Goal: Transaction & Acquisition: Purchase product/service

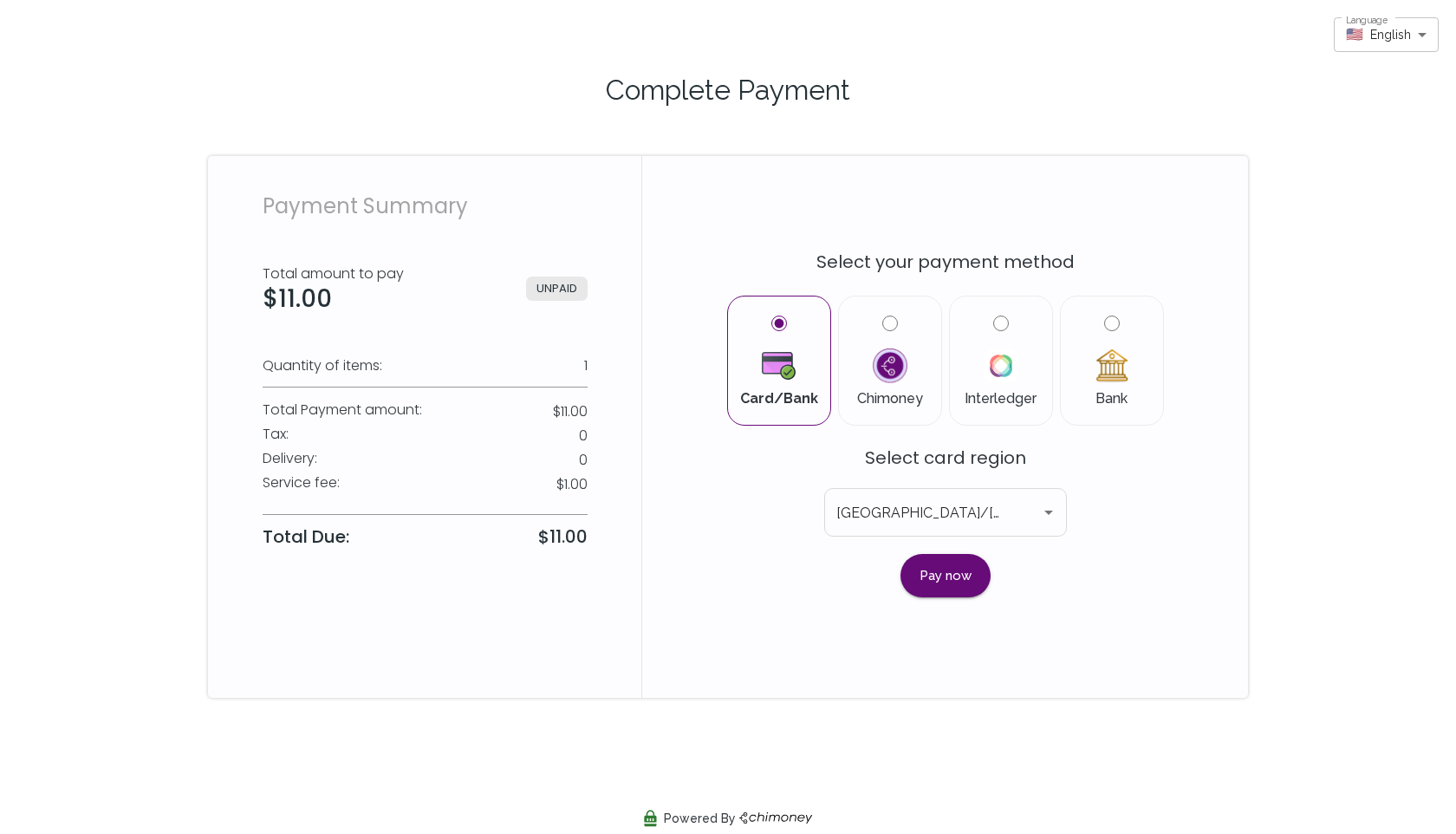
click at [1177, 360] on div "Card/Bank Chimoney Interledger Bank" at bounding box center [946, 358] width 520 height 146
click at [1108, 323] on input "Bank" at bounding box center [1112, 323] width 15 height 15
radio input "true"
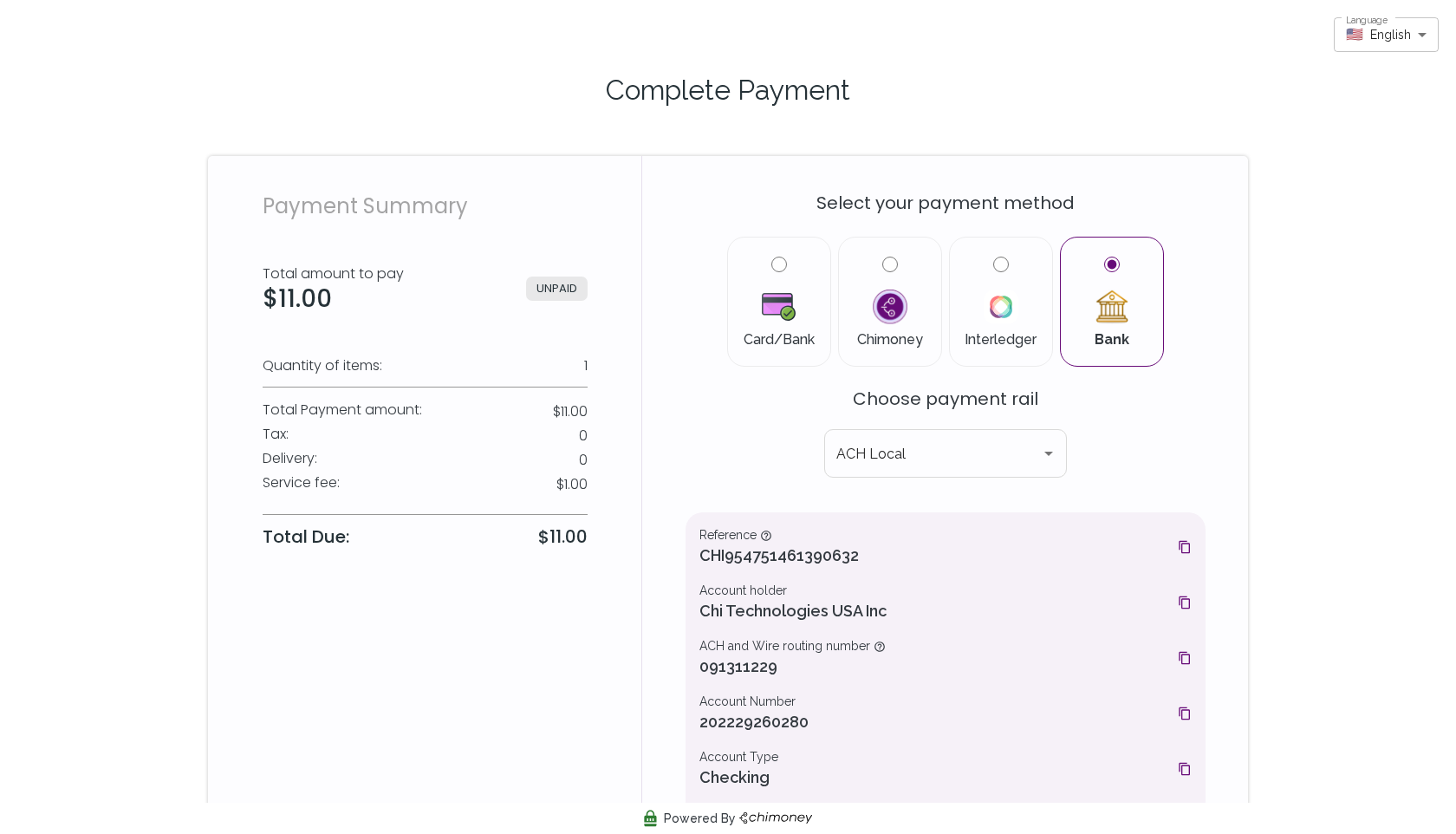
scroll to position [137, 0]
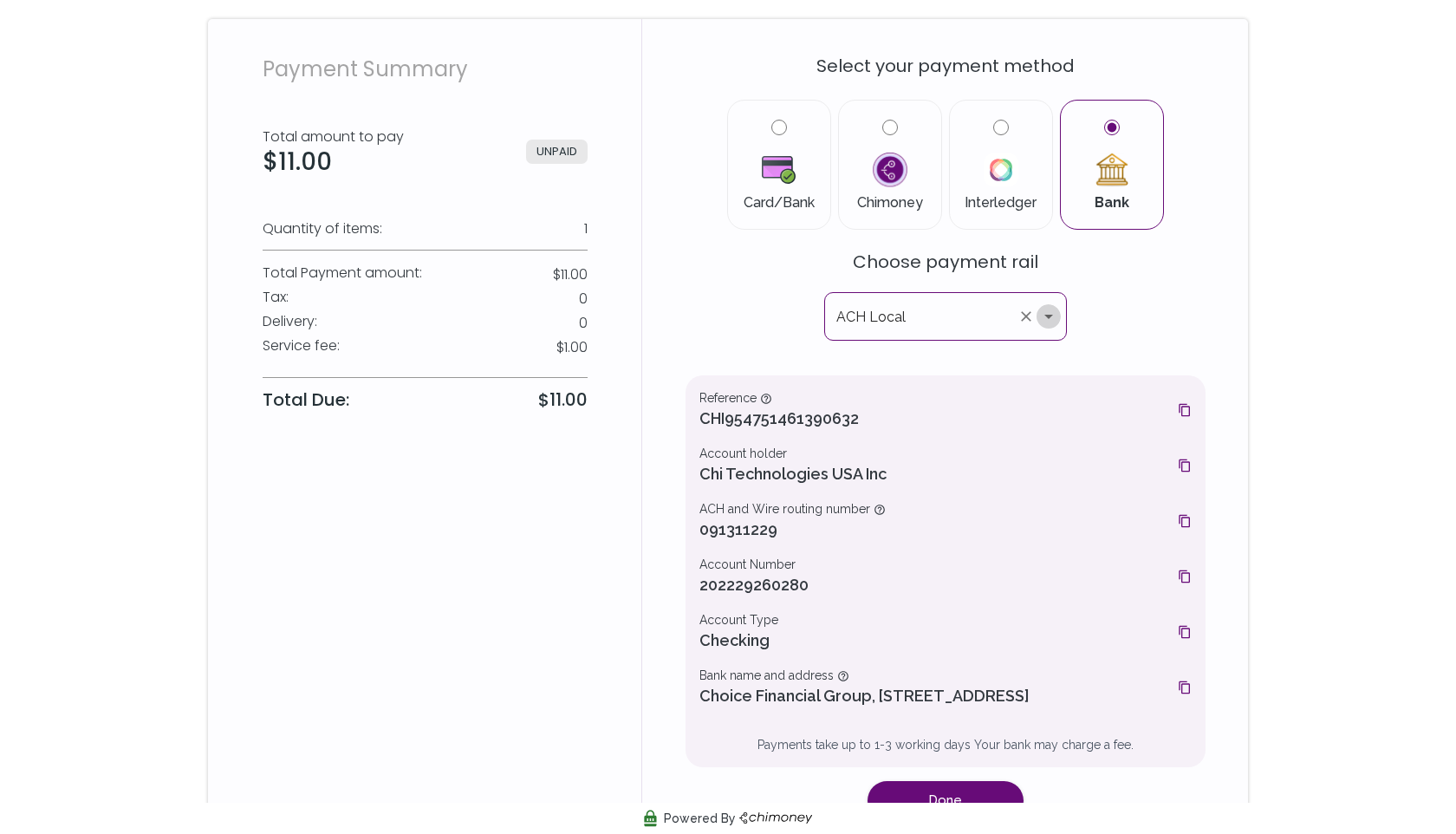
click at [1044, 319] on icon "Open" at bounding box center [1049, 317] width 21 height 21
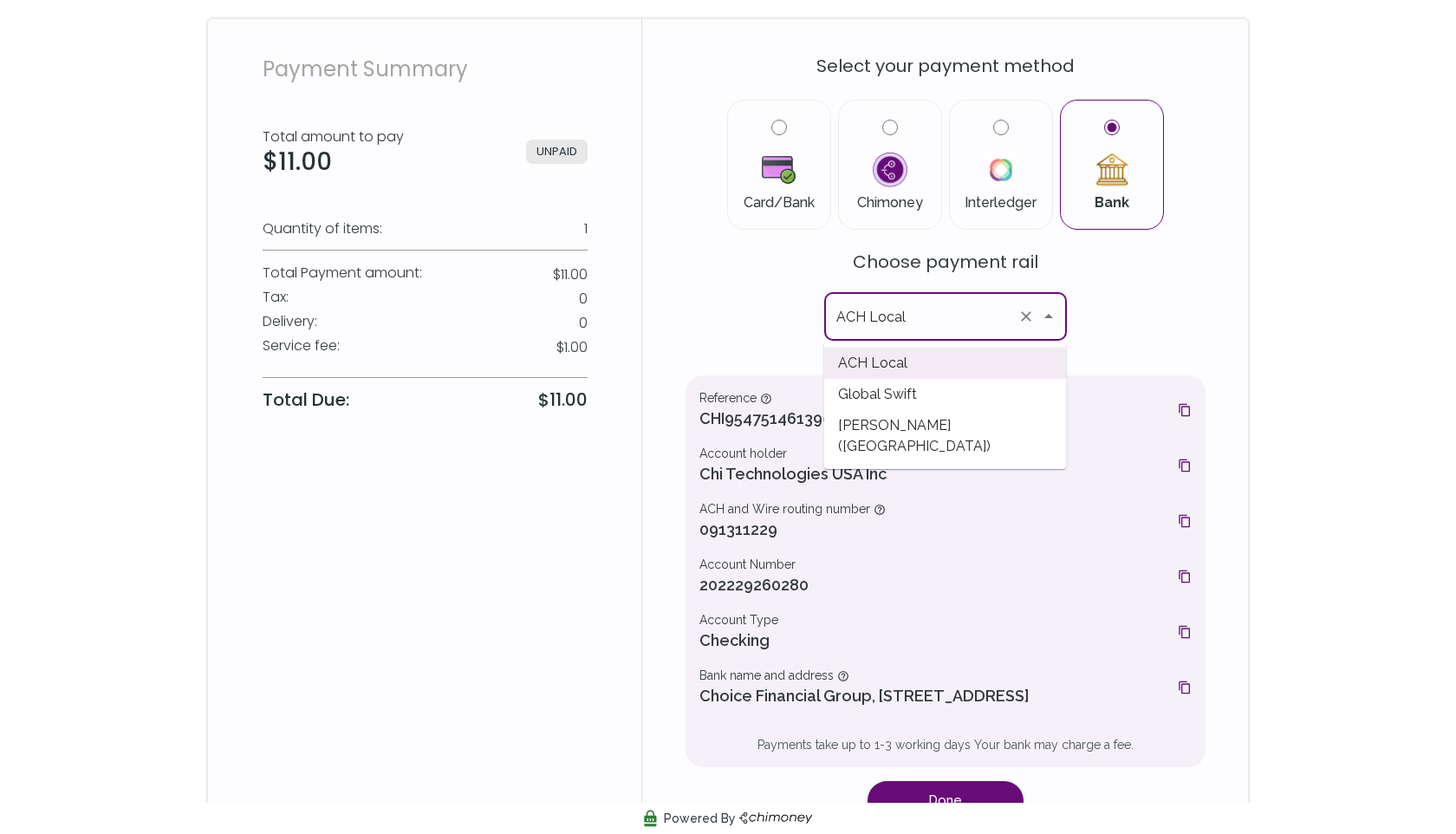
click at [911, 423] on span "[PERSON_NAME] ([GEOGRAPHIC_DATA])" at bounding box center [946, 436] width 242 height 52
type input "[PERSON_NAME] ([GEOGRAPHIC_DATA])"
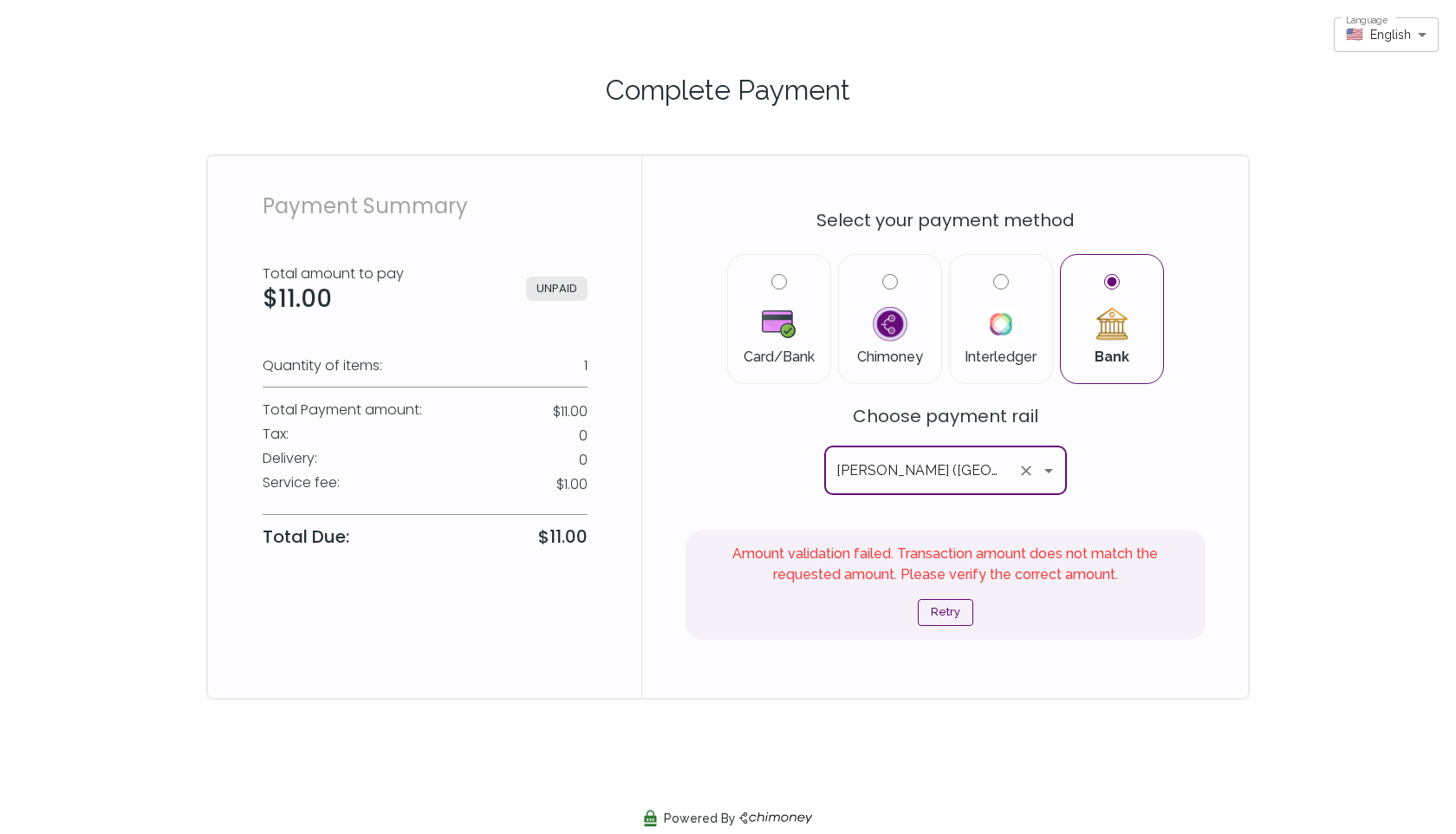
click at [931, 608] on button "Retry" at bounding box center [946, 613] width 55 height 27
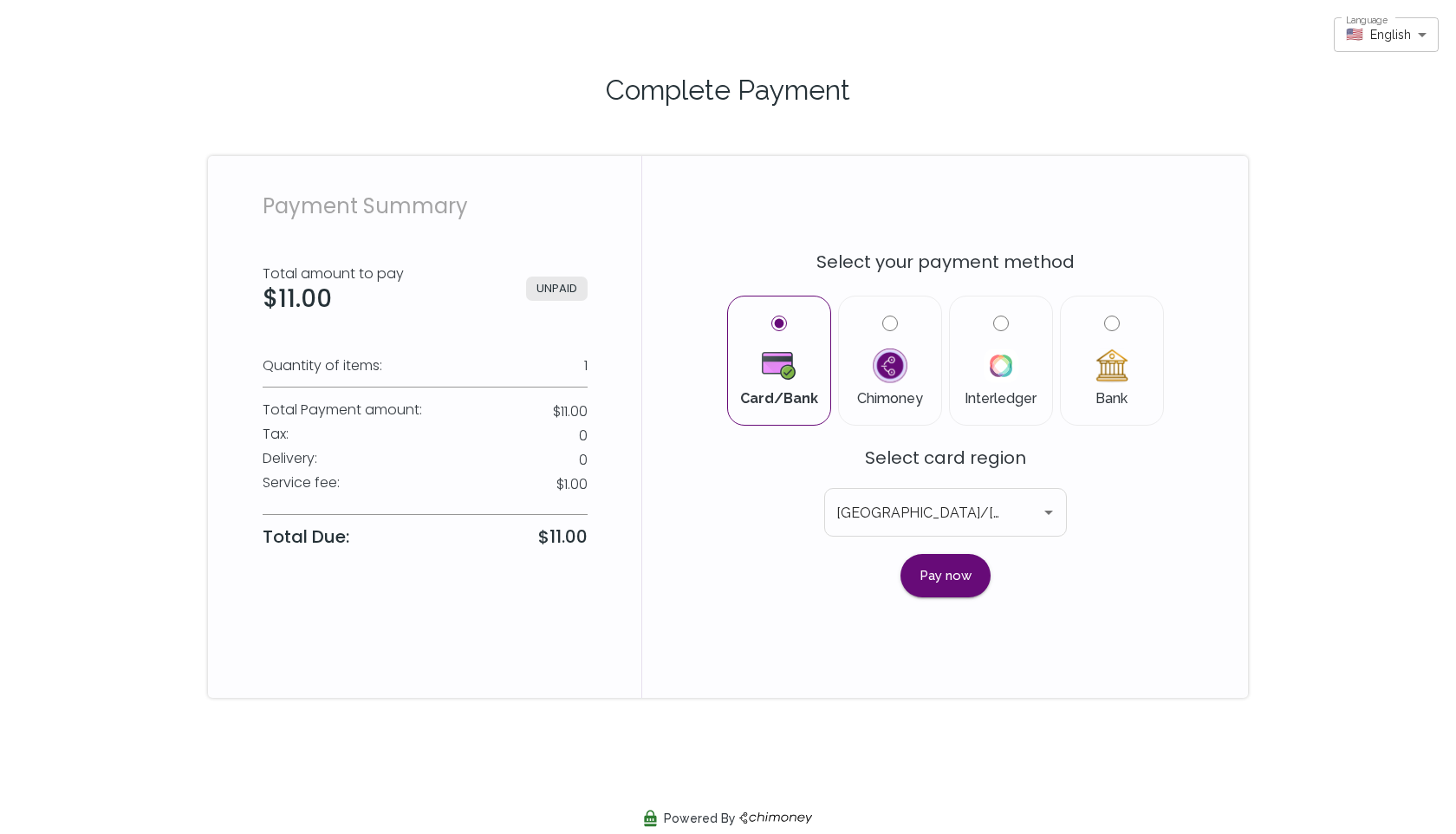
click at [1112, 322] on input "Bank" at bounding box center [1112, 323] width 15 height 15
radio input "true"
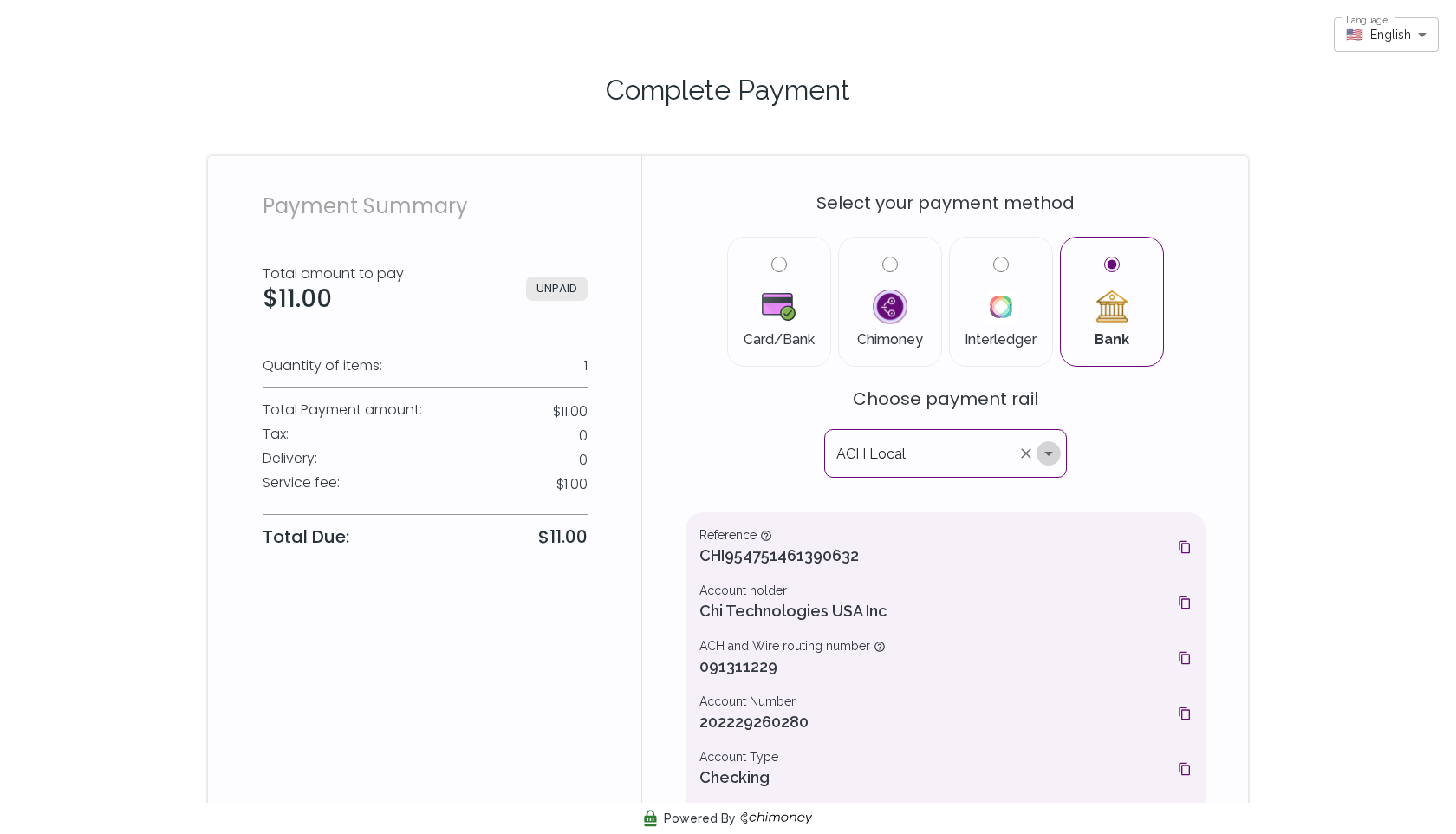
click at [1046, 450] on icon "Open" at bounding box center [1049, 453] width 21 height 21
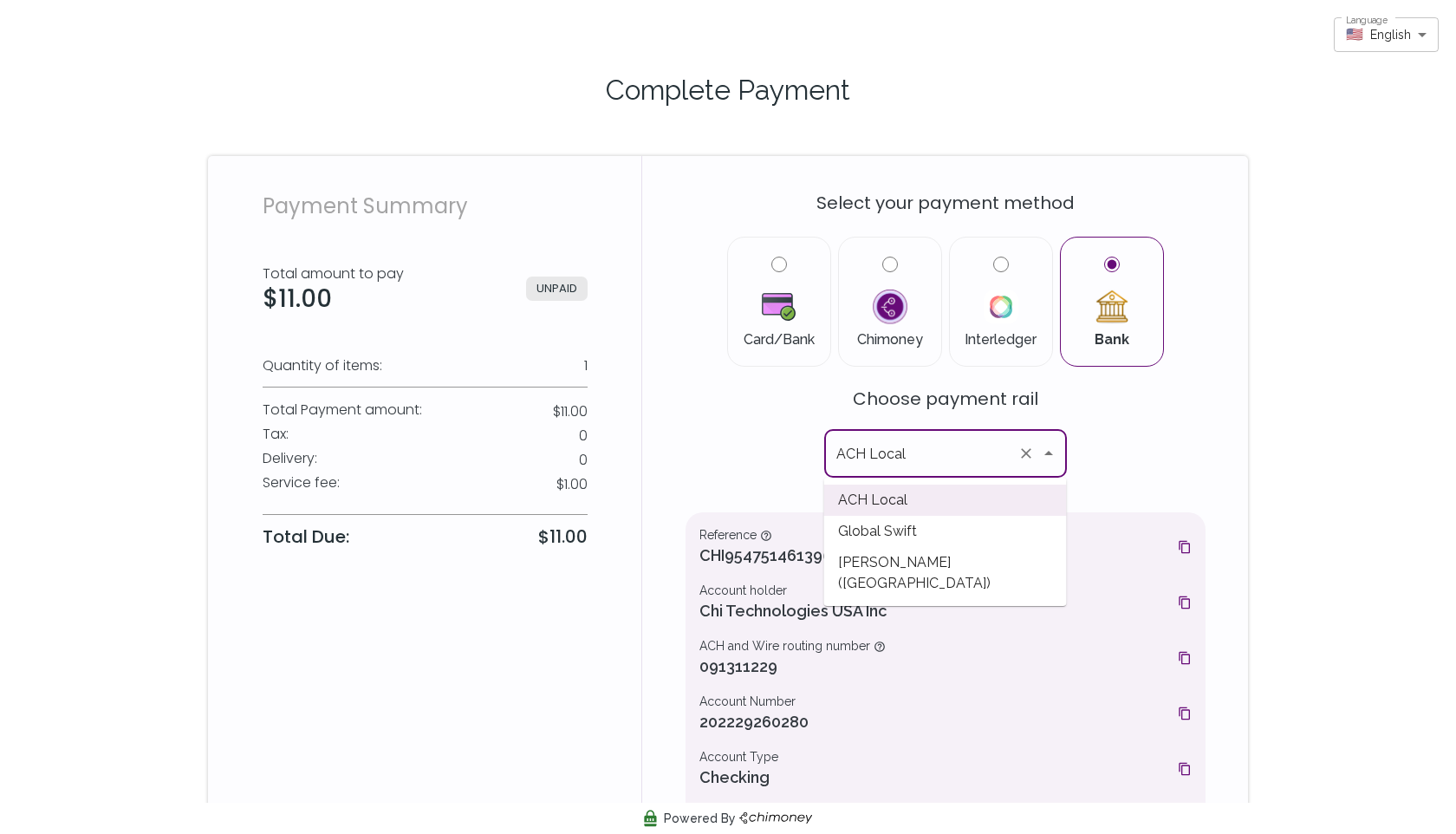
click at [960, 567] on span "[PERSON_NAME] ([GEOGRAPHIC_DATA])" at bounding box center [946, 573] width 242 height 52
type input "[PERSON_NAME] ([GEOGRAPHIC_DATA])"
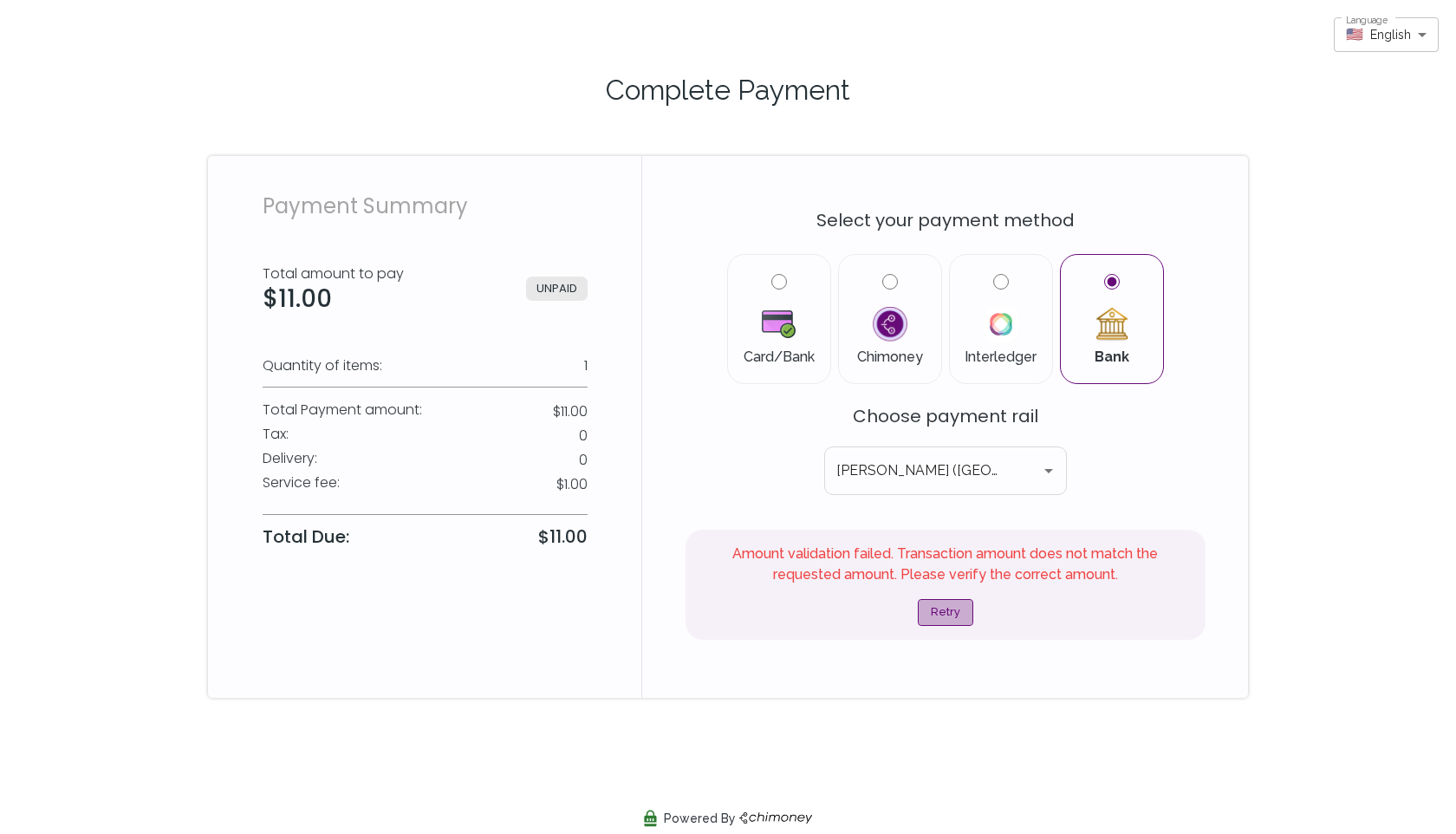
click at [947, 607] on button "Retry" at bounding box center [946, 613] width 55 height 27
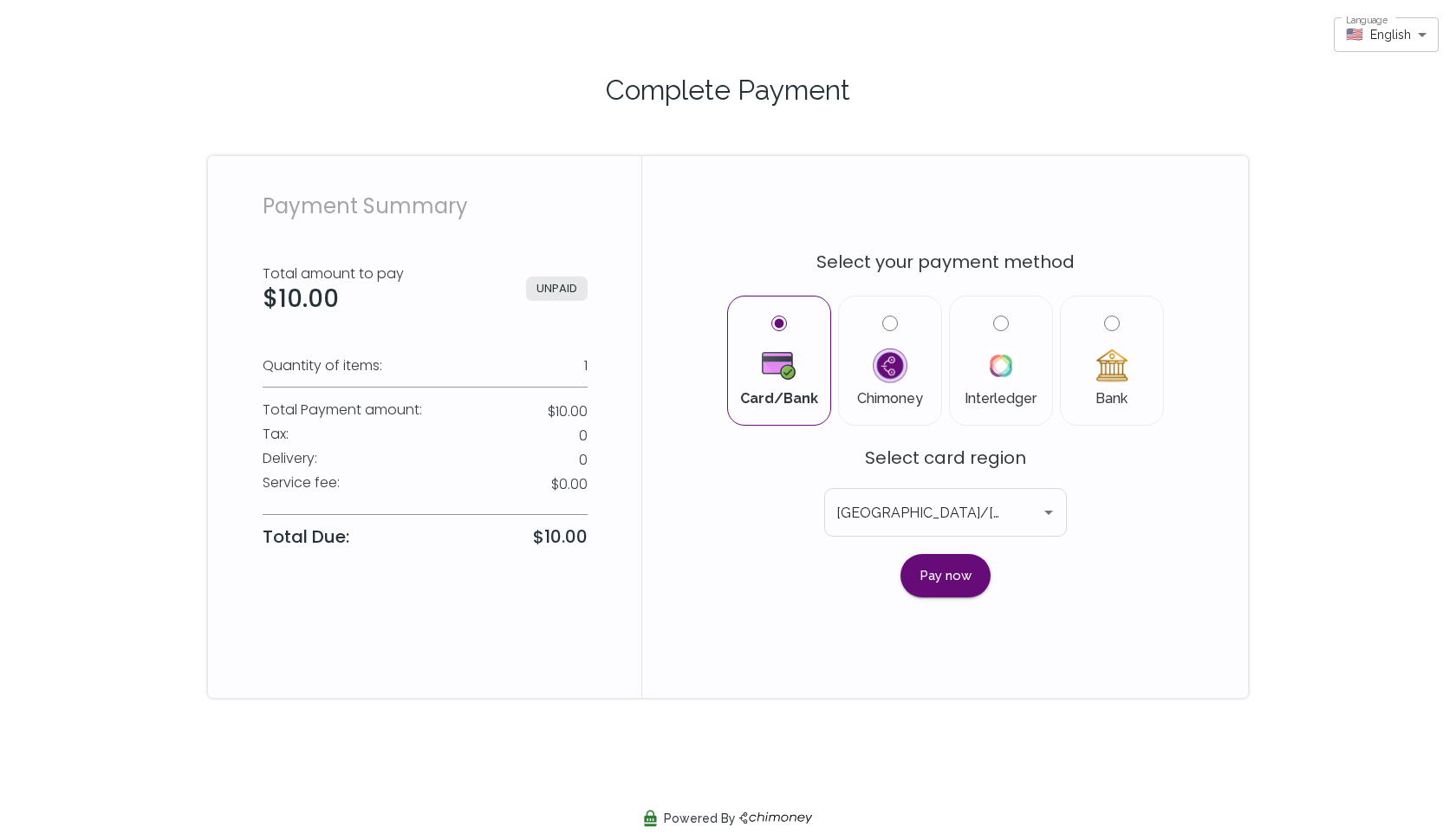
click at [1109, 323] on input "Bank" at bounding box center [1112, 323] width 15 height 15
radio input "true"
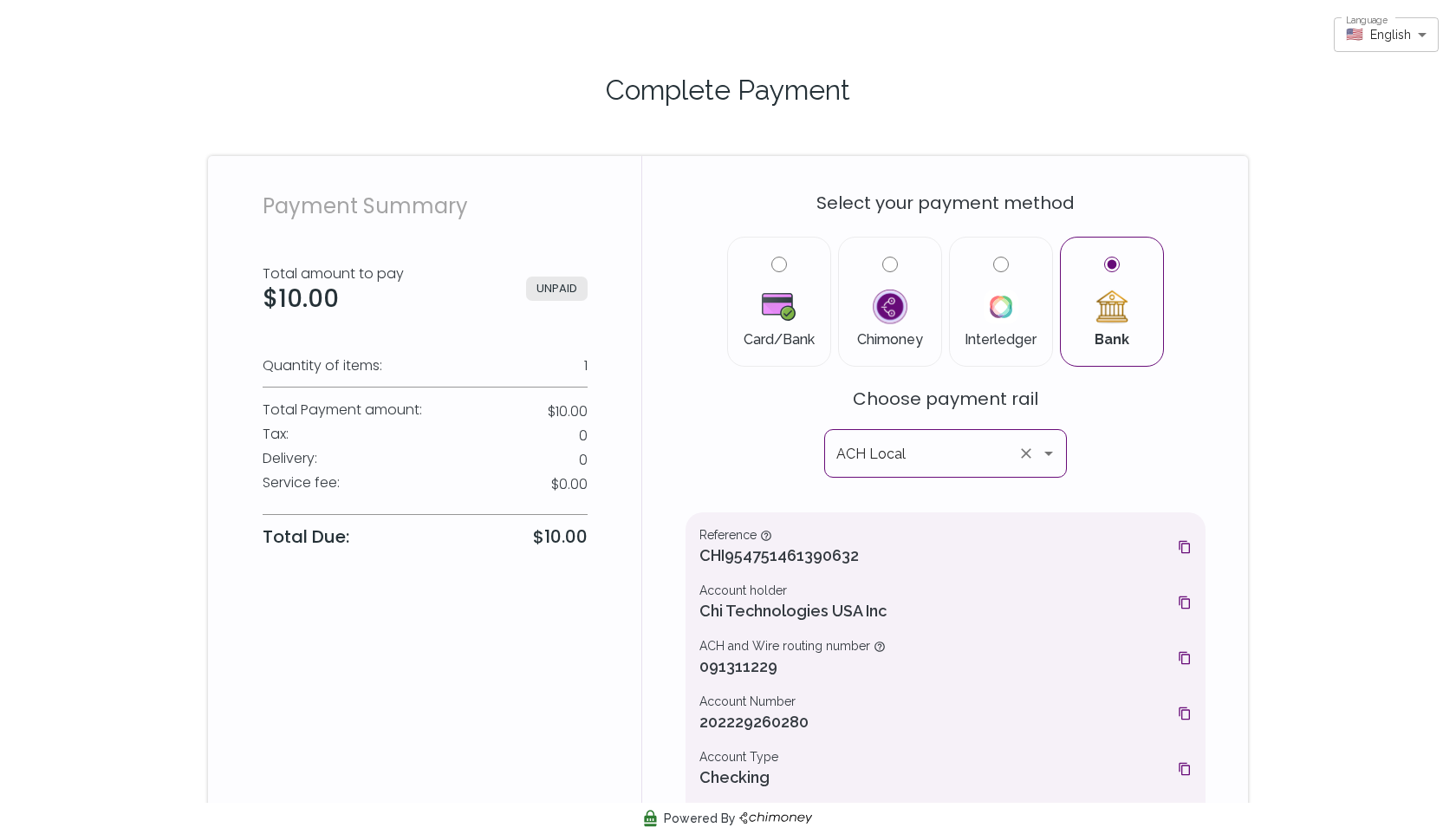
click at [1048, 451] on icon "Open" at bounding box center [1049, 453] width 9 height 5
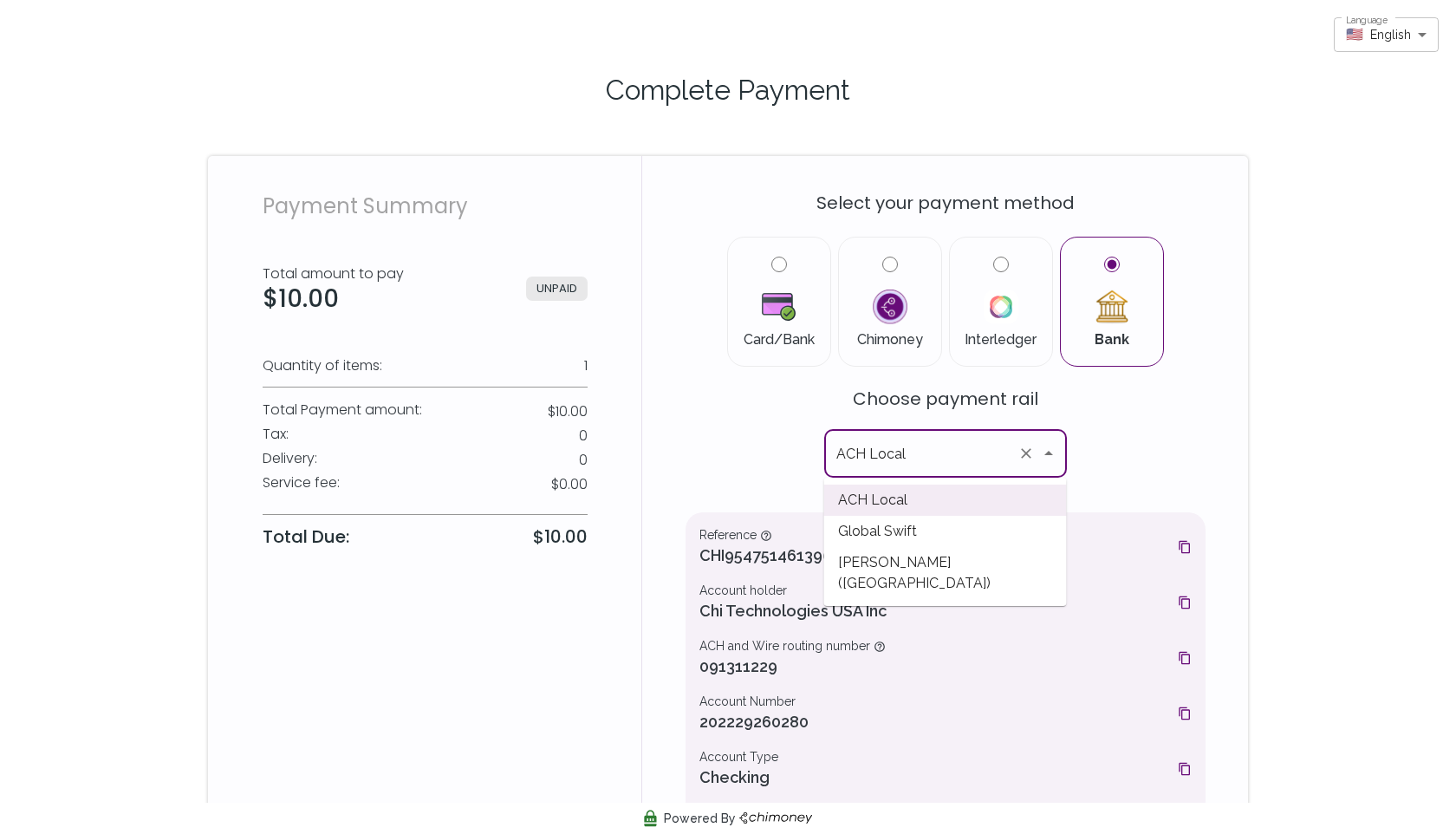
click at [991, 554] on span "[PERSON_NAME] ([GEOGRAPHIC_DATA])" at bounding box center [946, 573] width 242 height 52
type input "[PERSON_NAME] ([GEOGRAPHIC_DATA])"
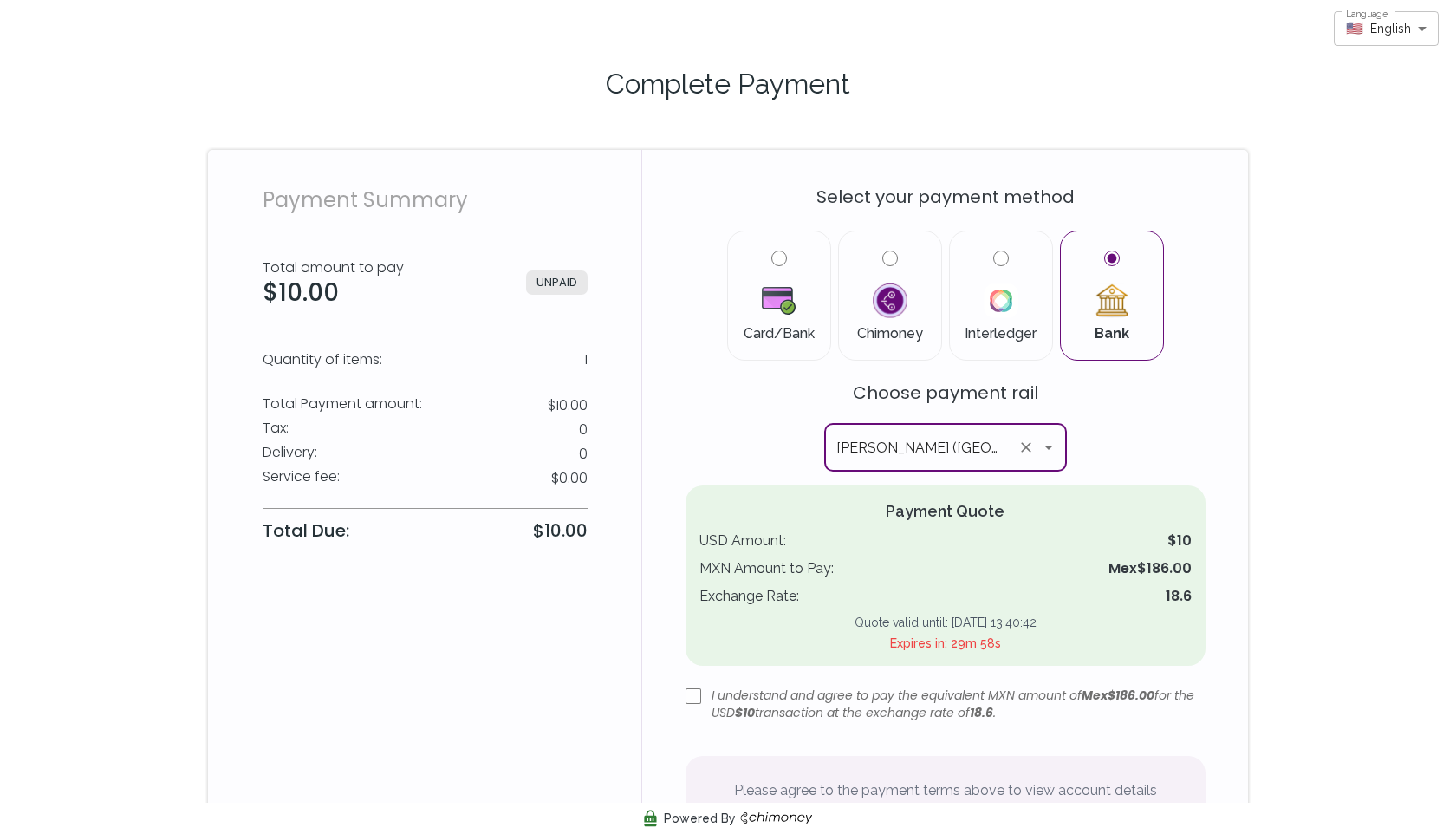
scroll to position [196, 0]
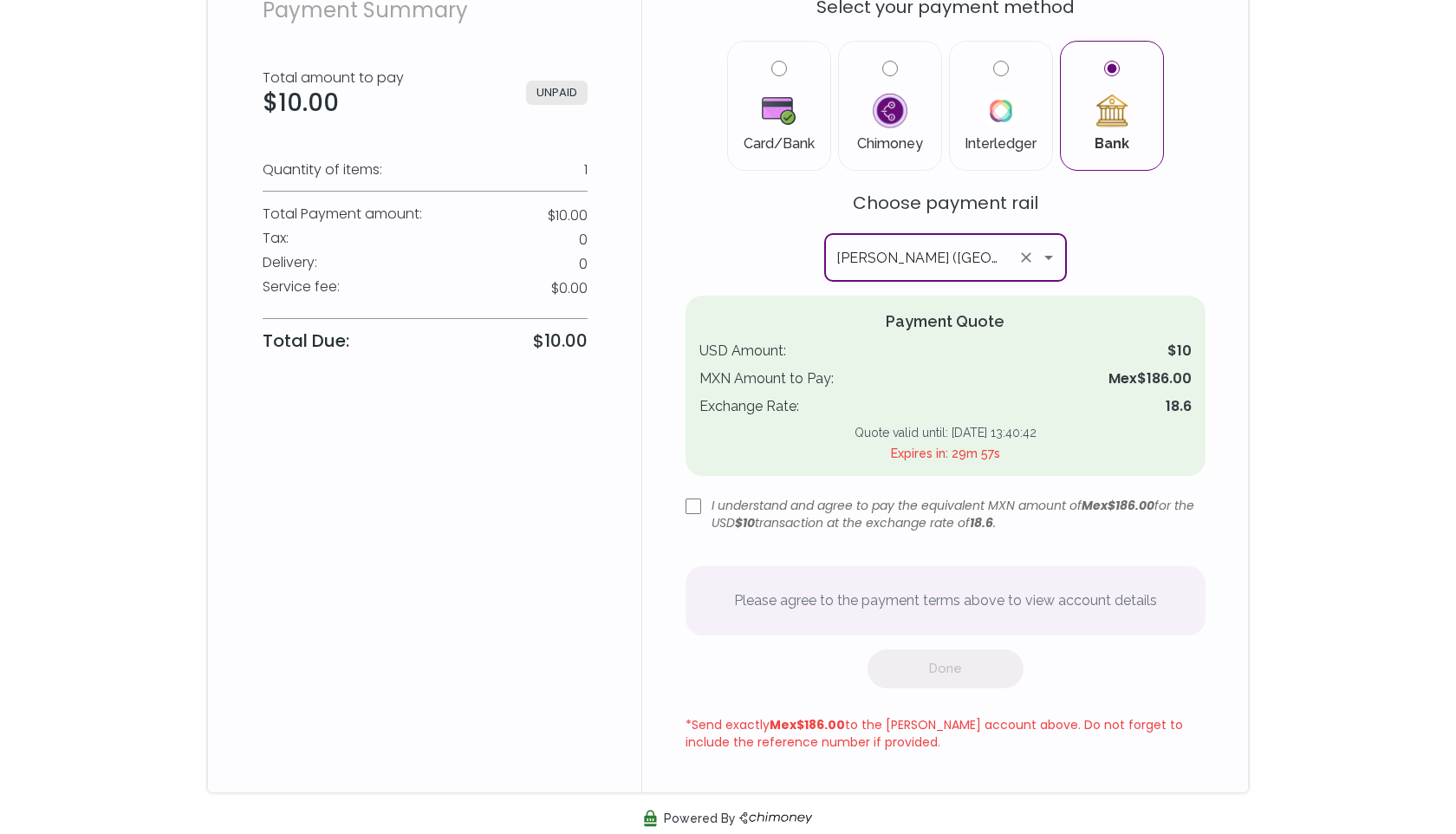
click at [695, 510] on input "checkbox" at bounding box center [694, 506] width 15 height 15
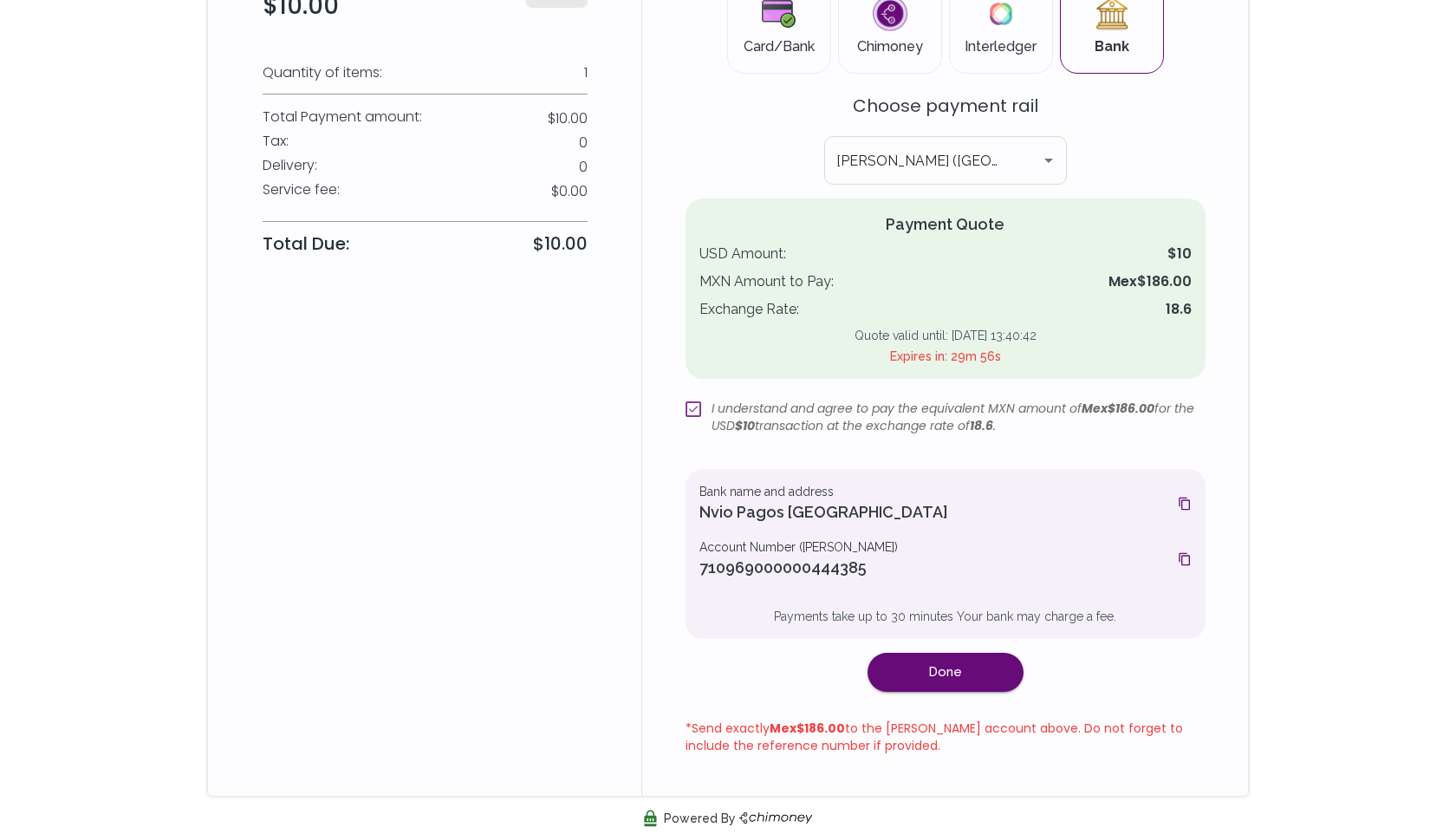
scroll to position [297, 0]
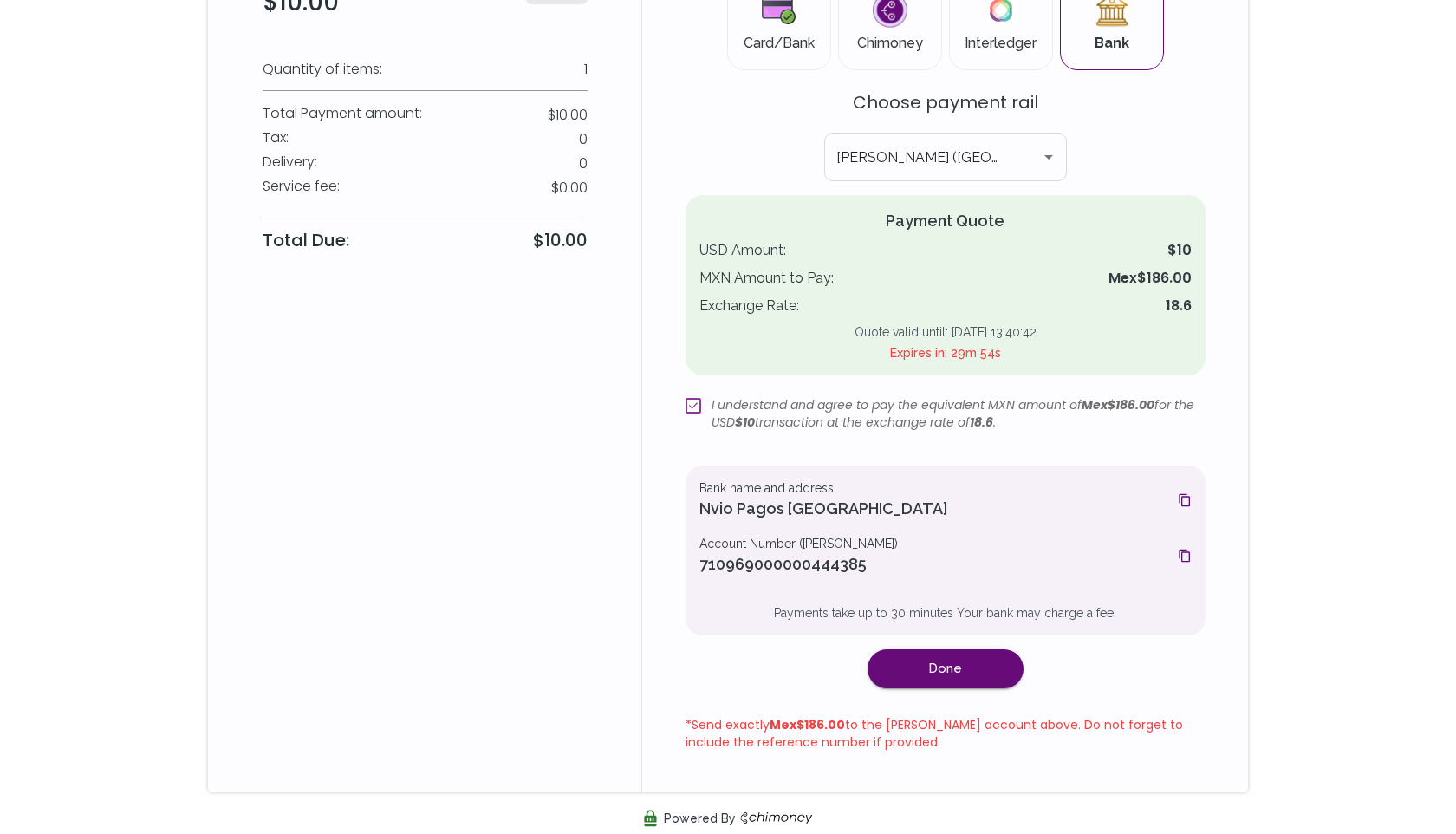
click at [692, 406] on input "checkbox" at bounding box center [694, 406] width 15 height 15
checkbox input "false"
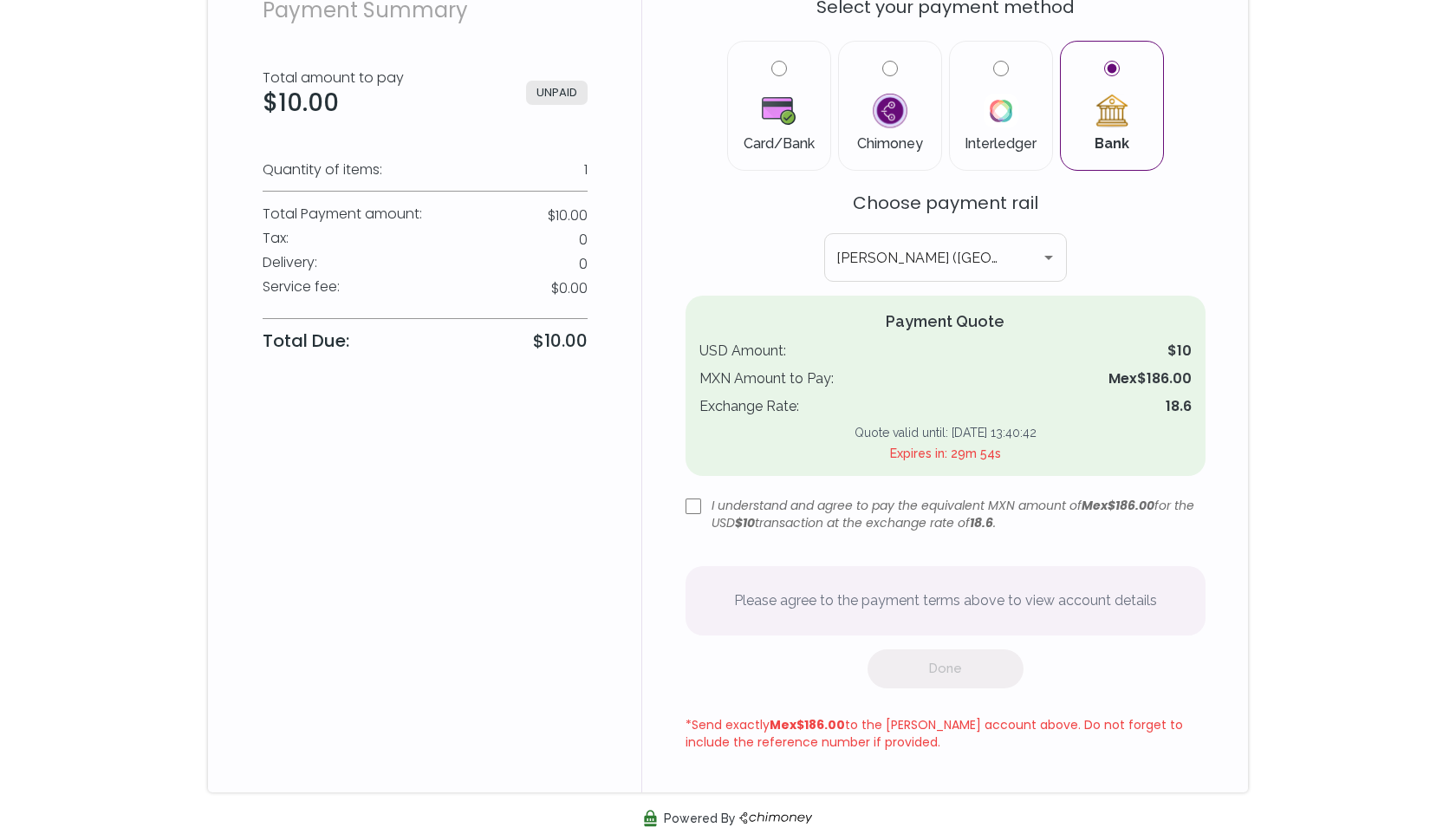
scroll to position [0, 0]
